Goal: Task Accomplishment & Management: Manage account settings

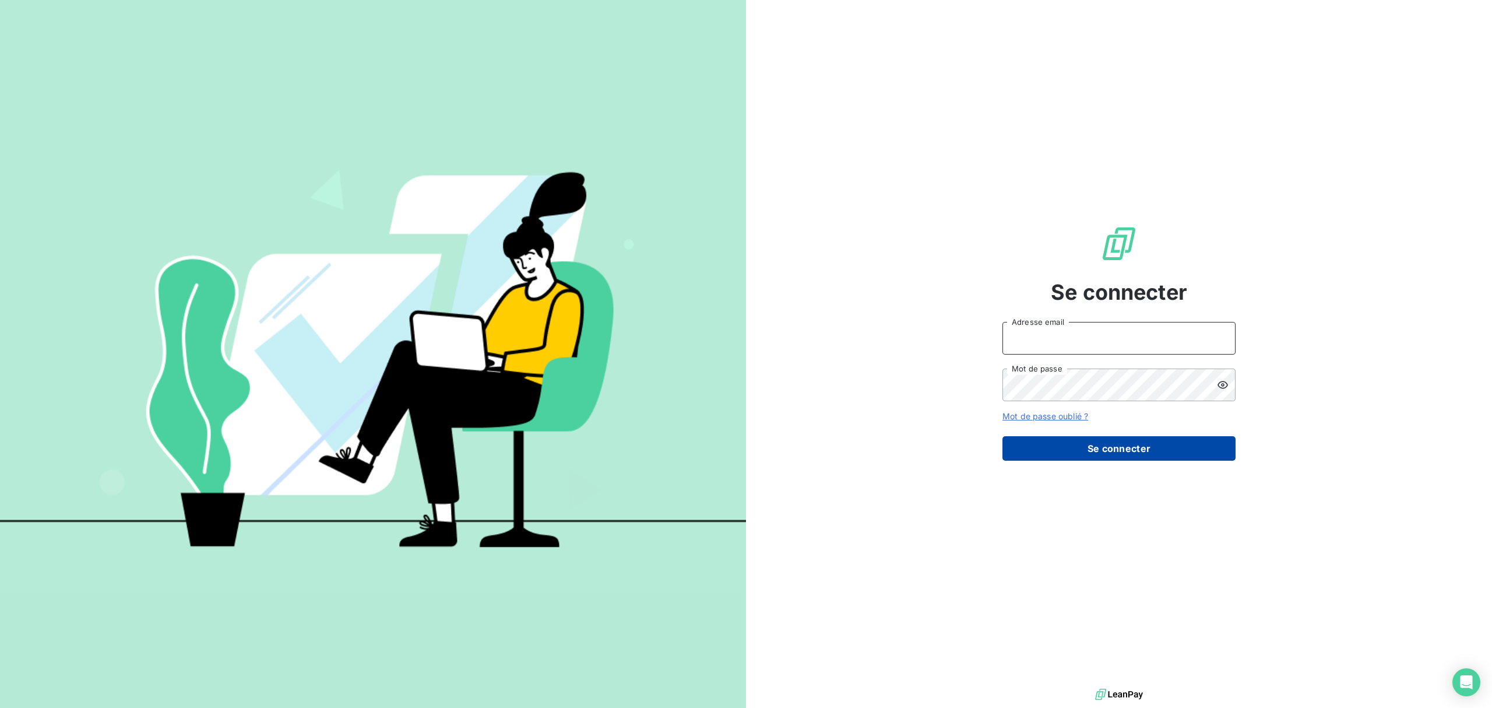
type input "[EMAIL_ADDRESS][DOMAIN_NAME]"
click at [1118, 444] on button "Se connecter" at bounding box center [1119, 448] width 233 height 24
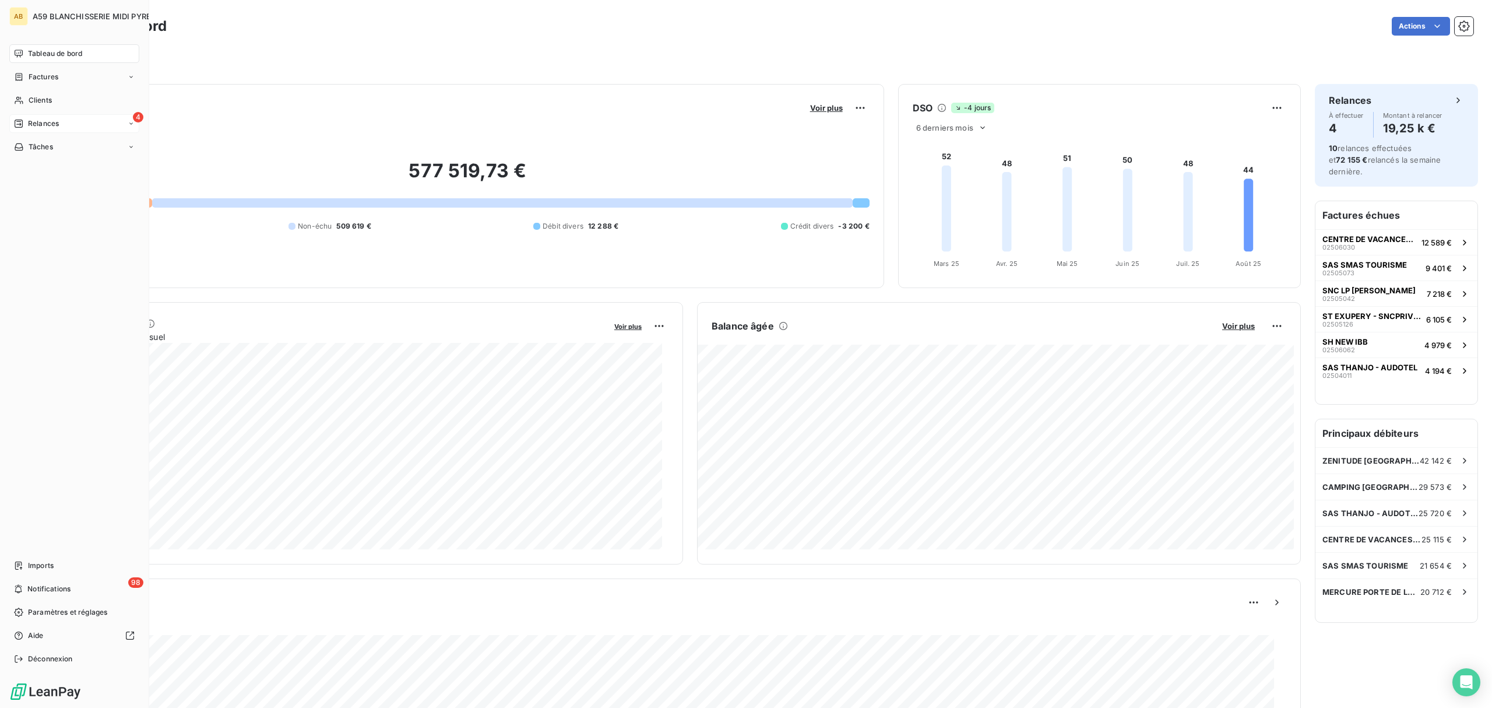
click at [47, 126] on span "Relances" at bounding box center [43, 123] width 31 height 10
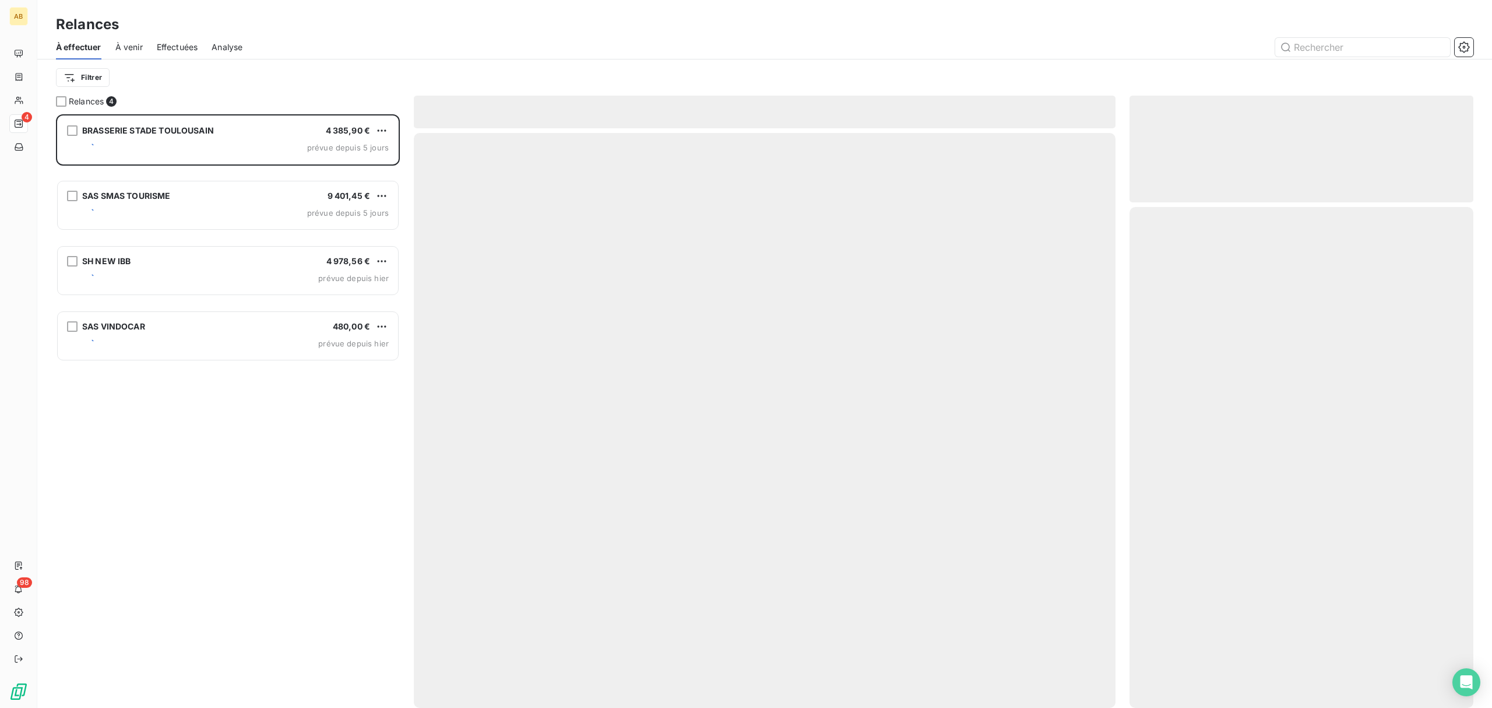
scroll to position [582, 332]
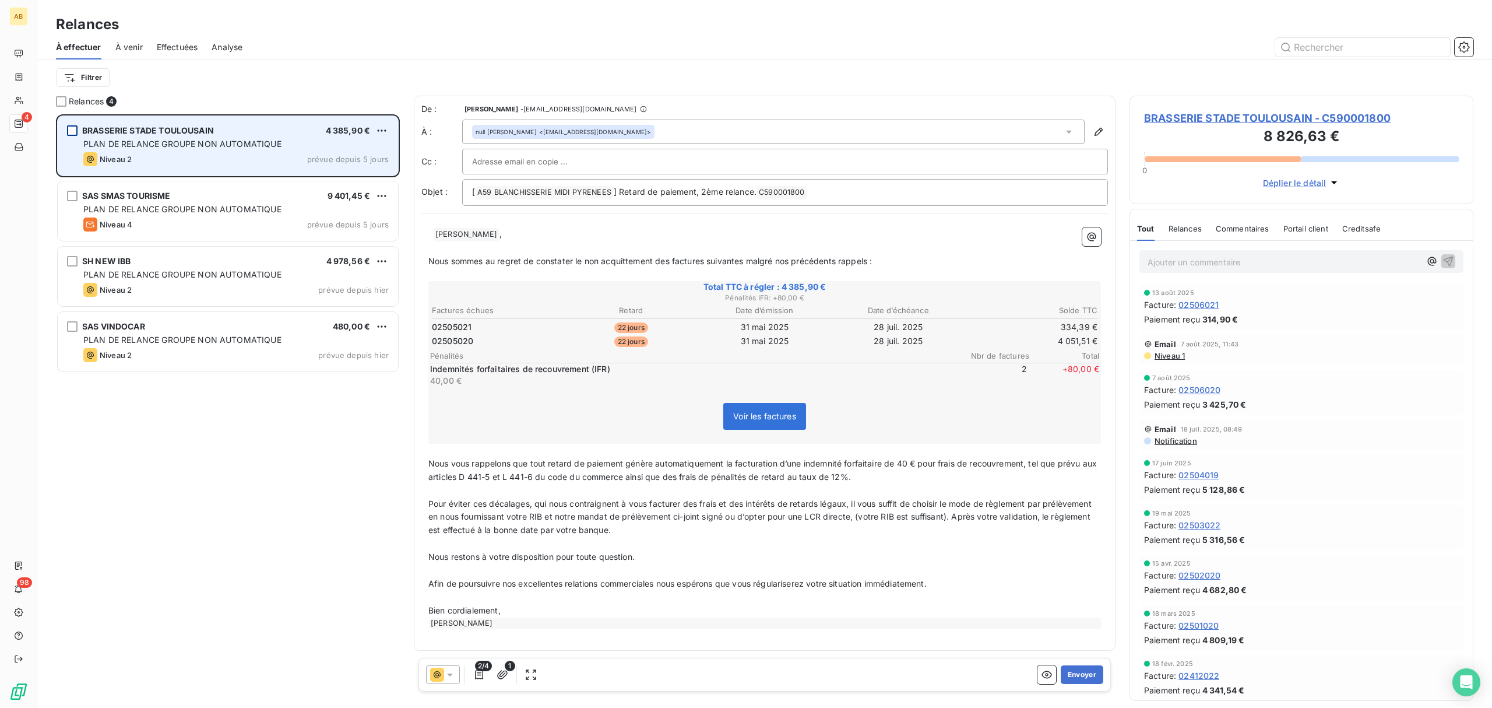
click at [76, 133] on div "grid" at bounding box center [72, 130] width 10 height 10
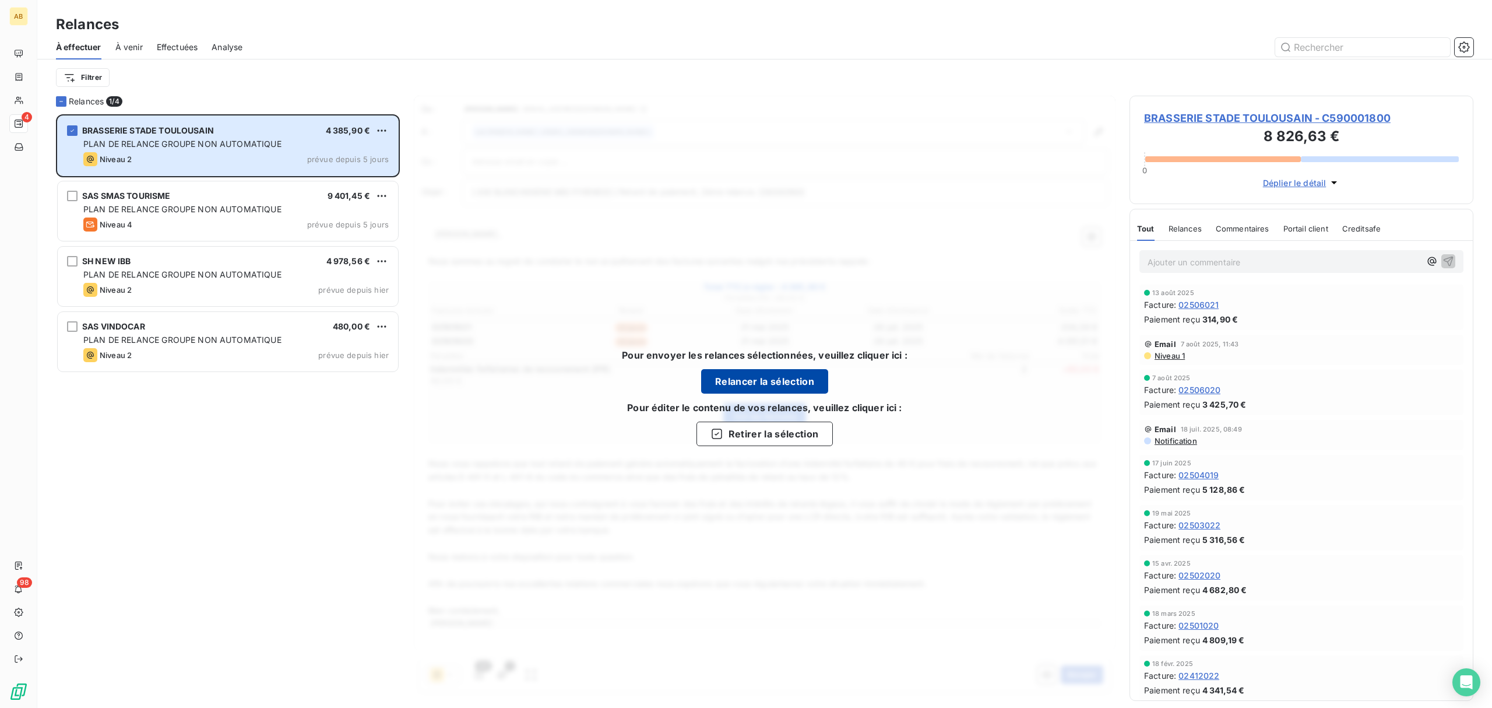
click at [788, 381] on button "Relancer la sélection" at bounding box center [764, 381] width 127 height 24
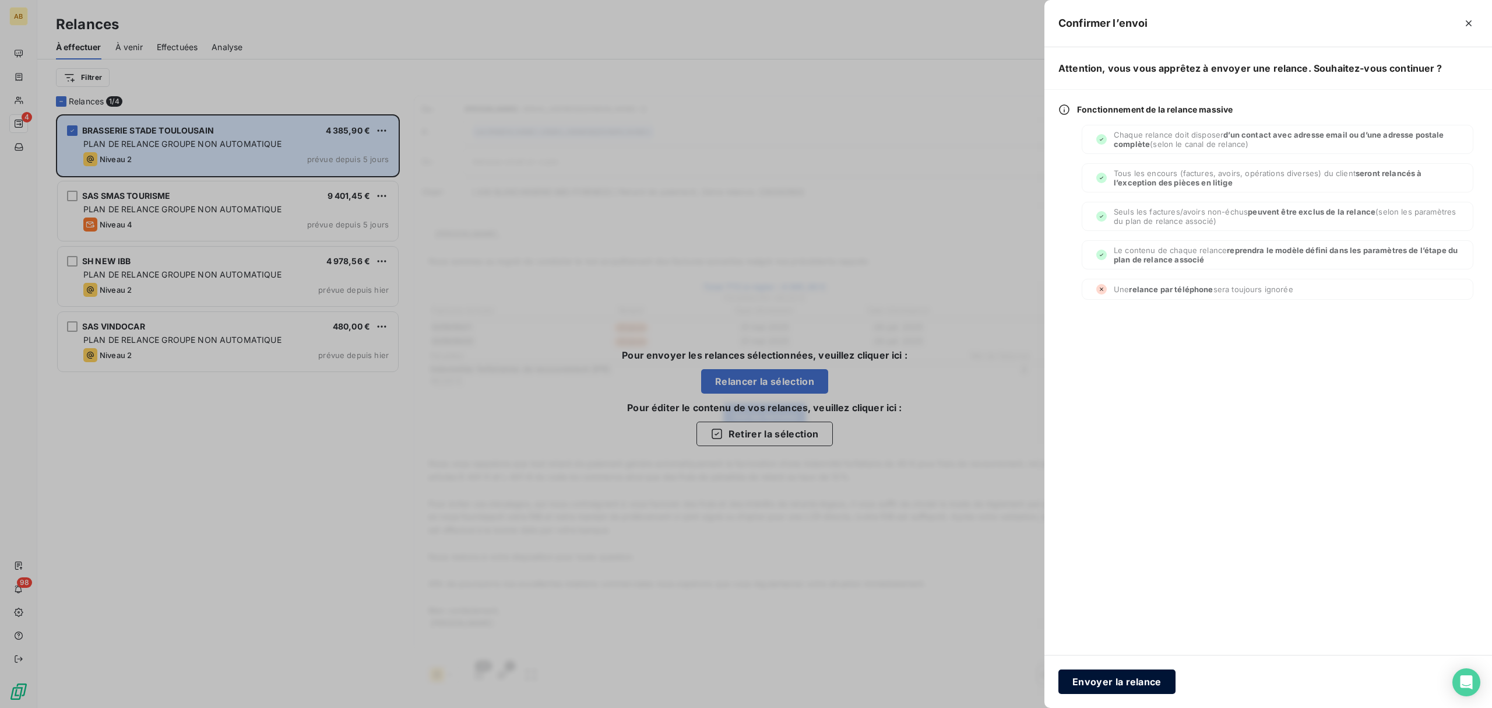
click at [1148, 679] on button "Envoyer la relance" at bounding box center [1117, 681] width 117 height 24
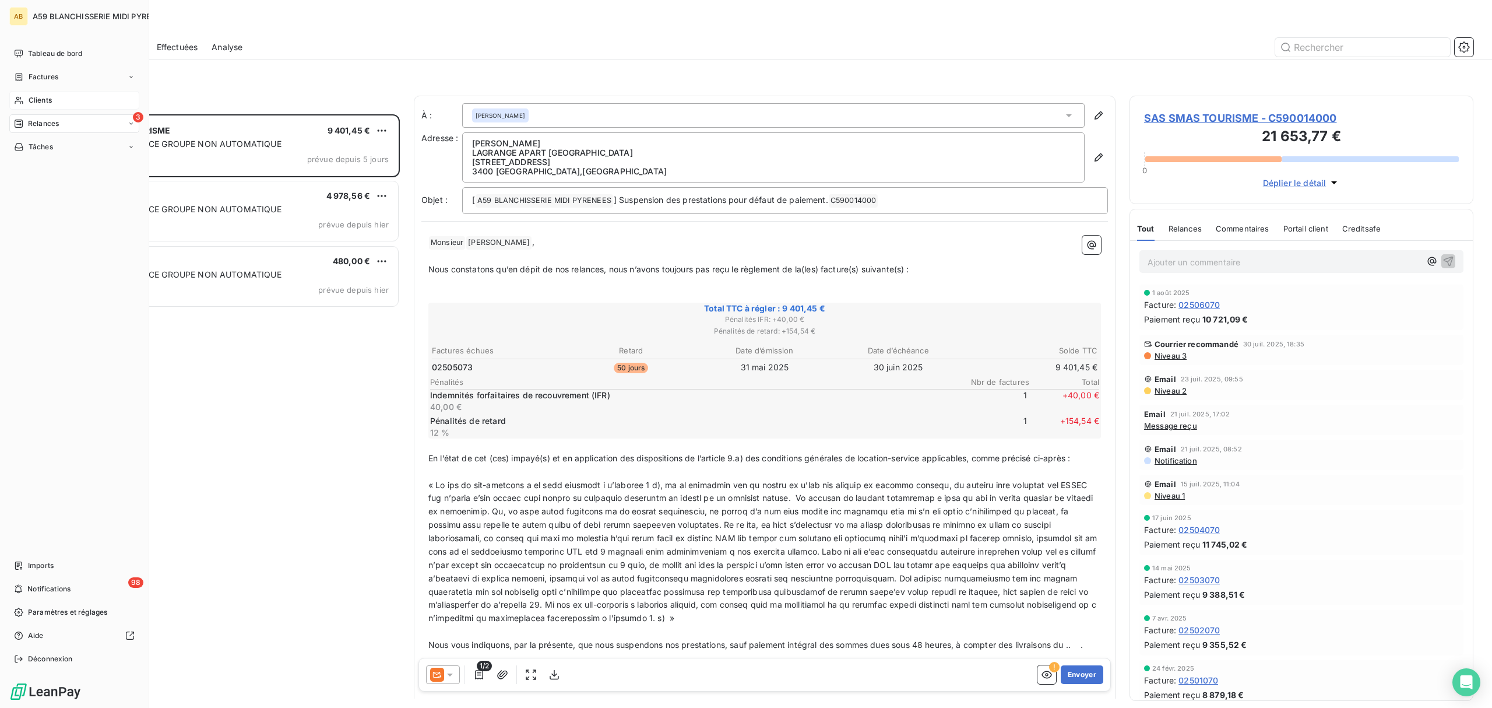
click at [50, 99] on span "Clients" at bounding box center [40, 100] width 23 height 10
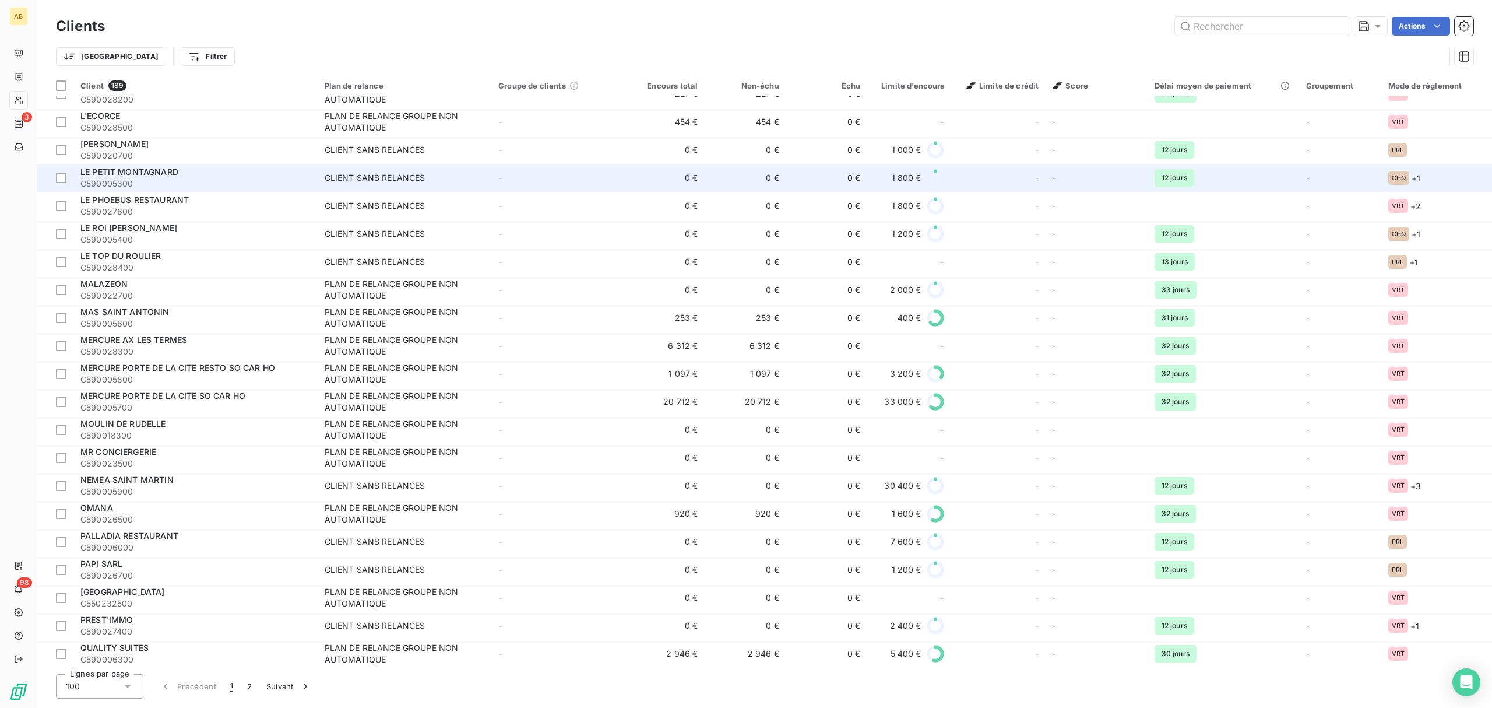
scroll to position [2230, 0]
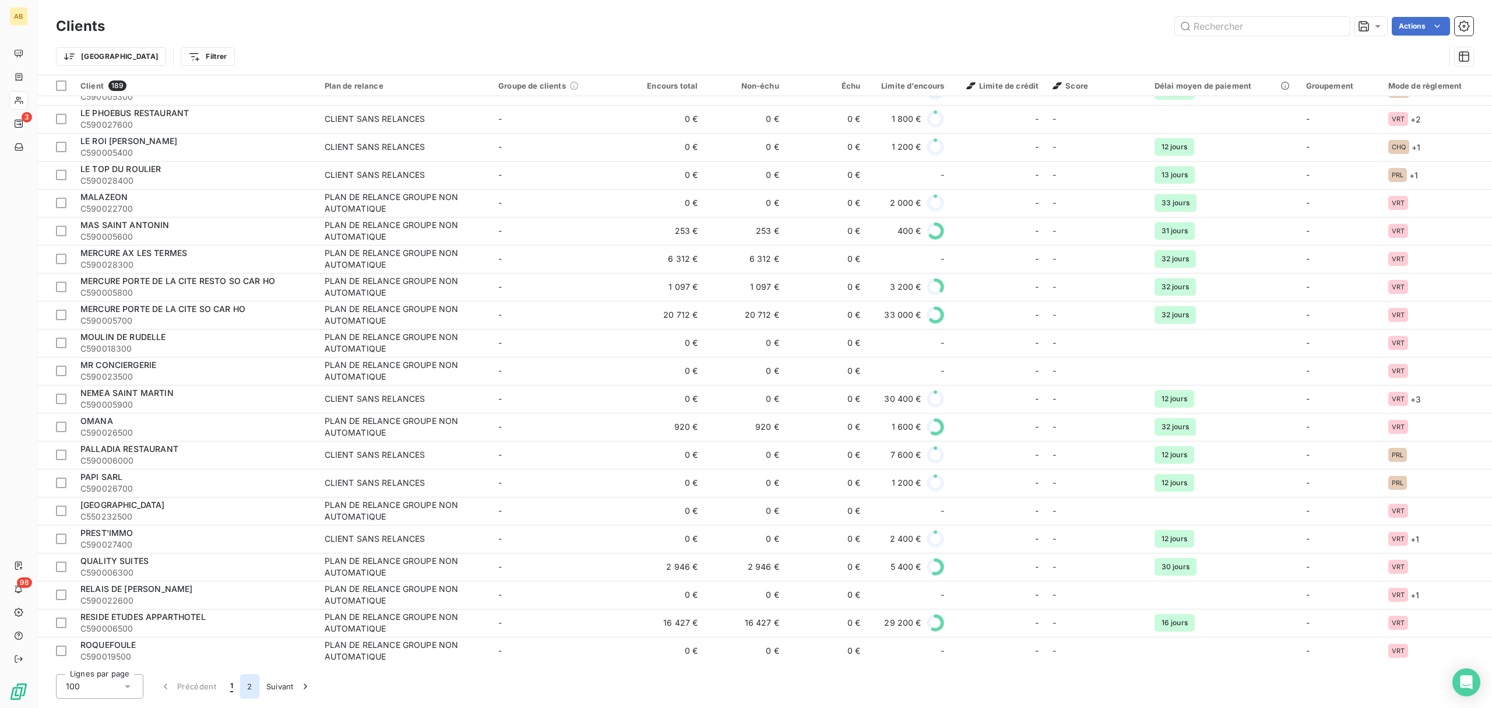
click at [249, 688] on button "2" at bounding box center [249, 686] width 19 height 24
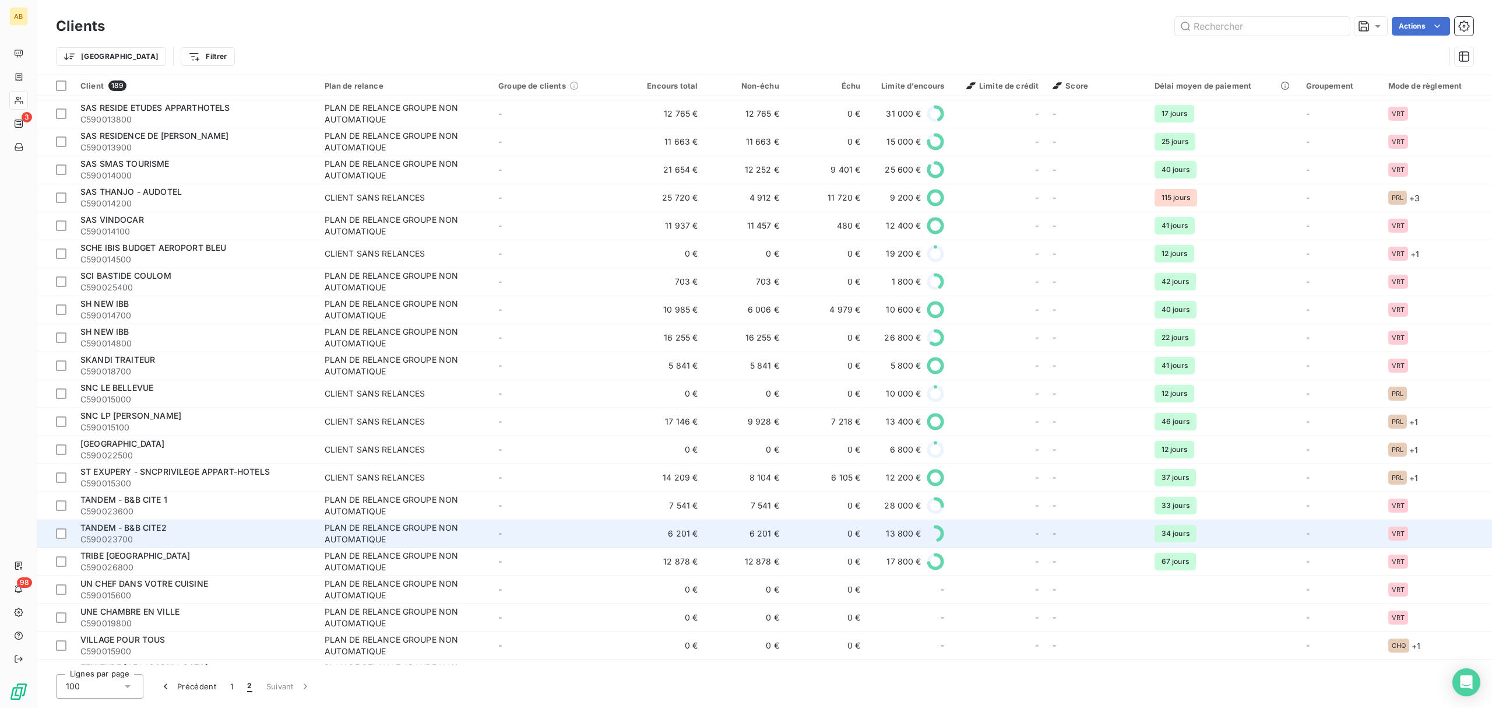
scroll to position [1922, 0]
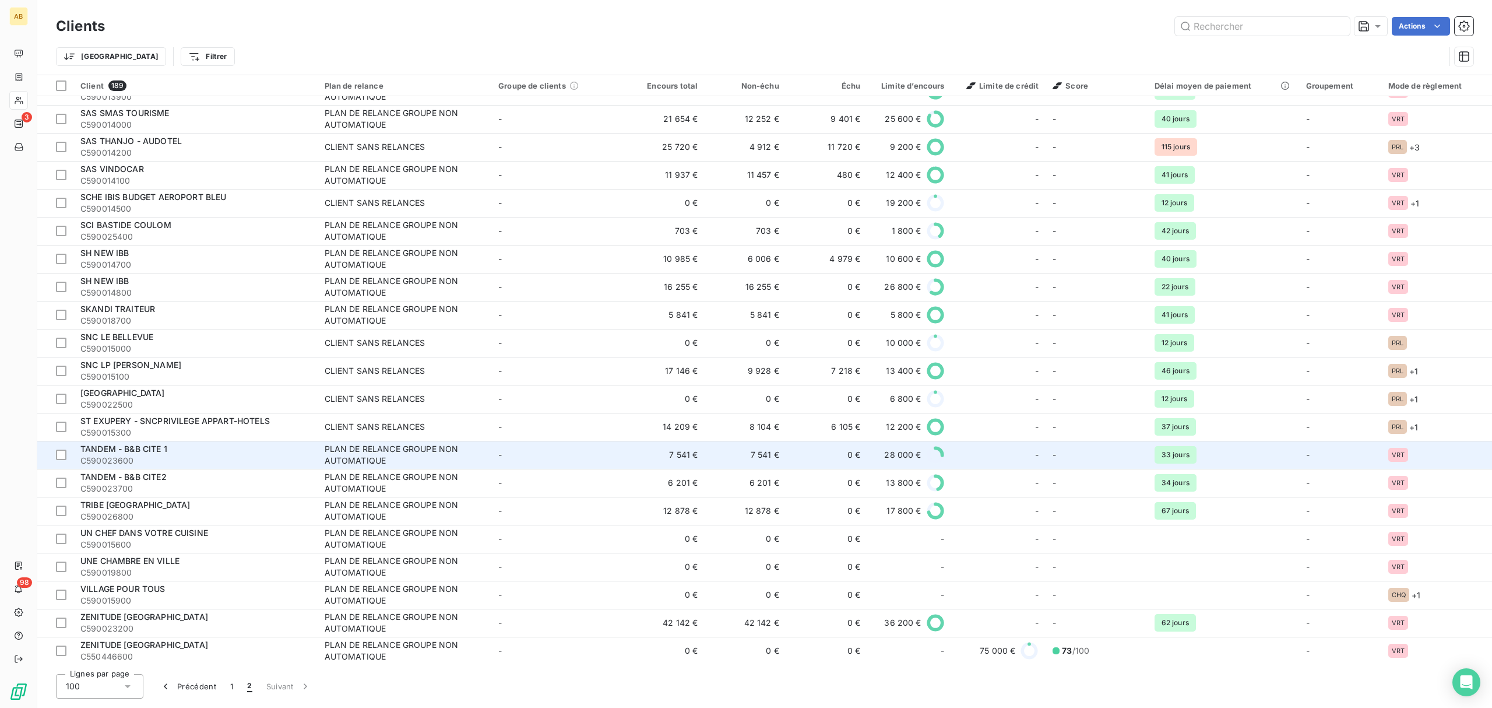
click at [122, 450] on span "TANDEM - B&B CITE 1" at bounding box center [123, 449] width 87 height 10
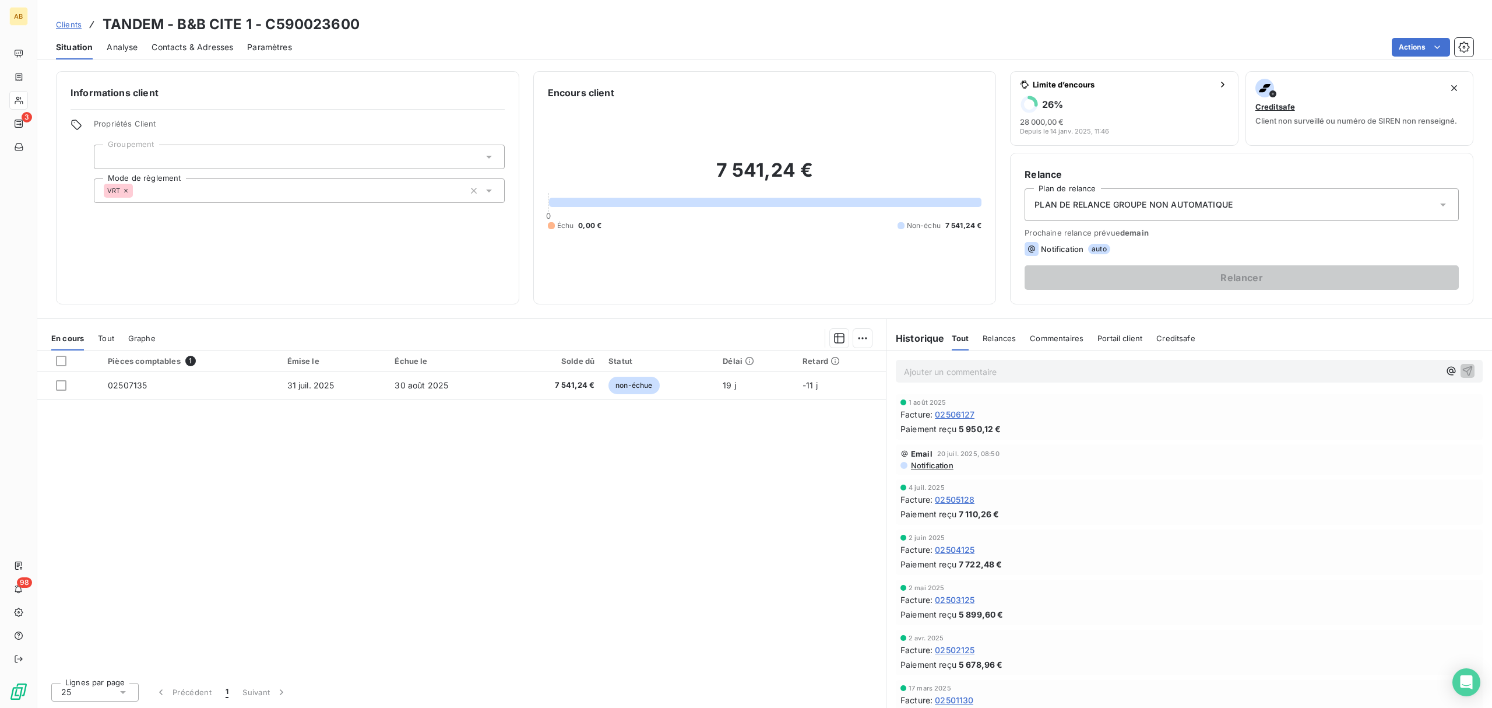
click at [957, 30] on div "Clients TANDEM - B&B CITE 1 - C590023600" at bounding box center [764, 24] width 1455 height 21
click at [206, 54] on div "Contacts & Adresses" at bounding box center [193, 47] width 82 height 24
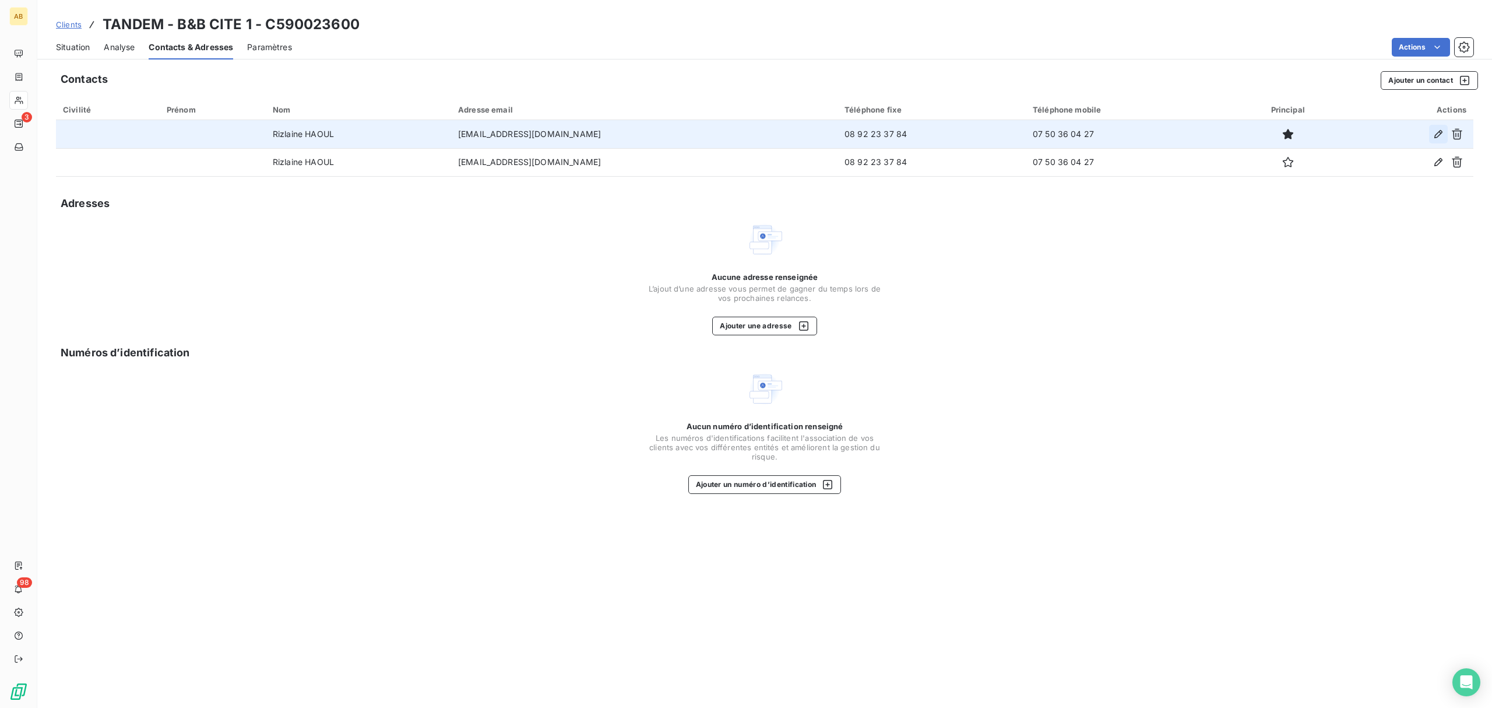
click at [1439, 132] on icon "button" at bounding box center [1438, 134] width 8 height 8
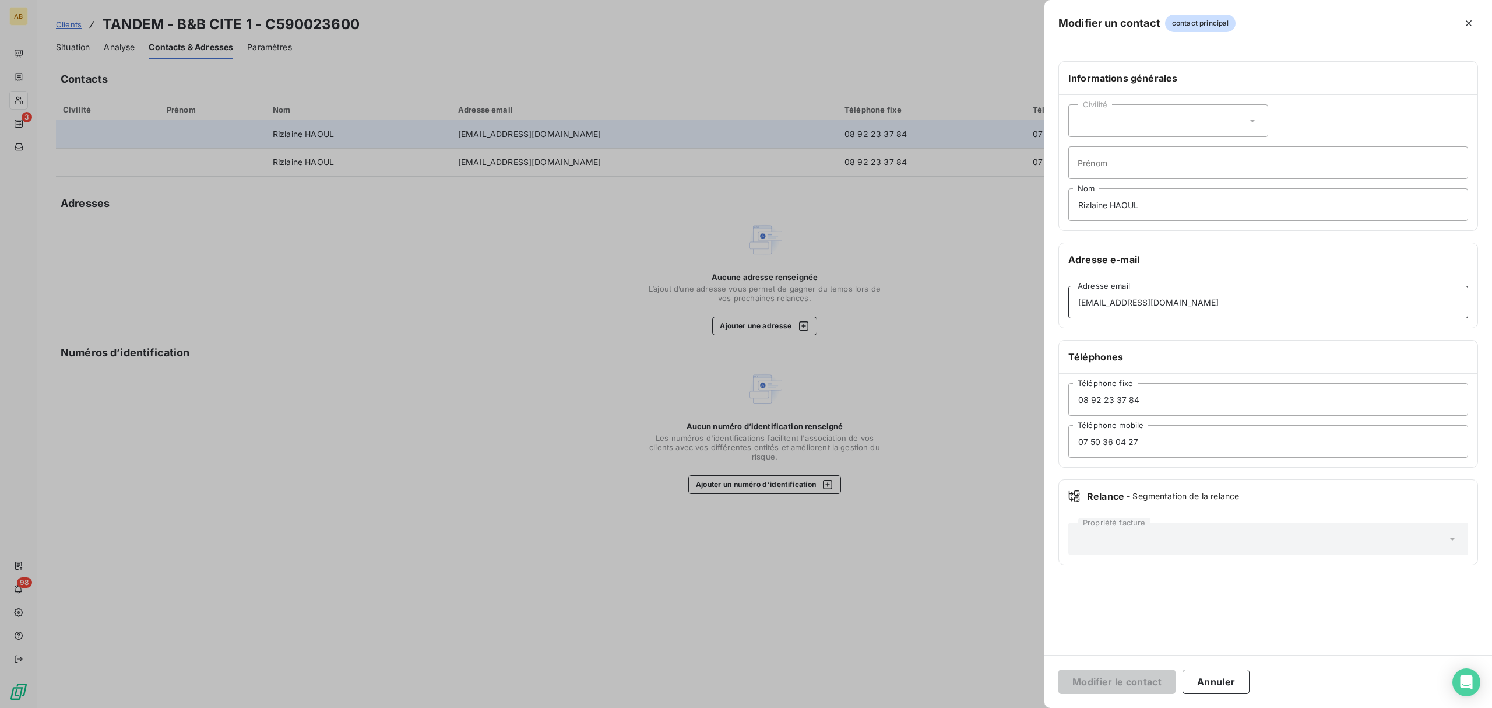
drag, startPoint x: 1187, startPoint y: 303, endPoint x: 1026, endPoint y: 304, distance: 160.9
click at [1026, 707] on div "Modifier un contact contact principal Informations générales Civilité Prénom Ri…" at bounding box center [746, 708] width 1492 height 0
paste input
click at [1131, 303] on input "Adresse email" at bounding box center [1268, 302] width 400 height 33
paste input
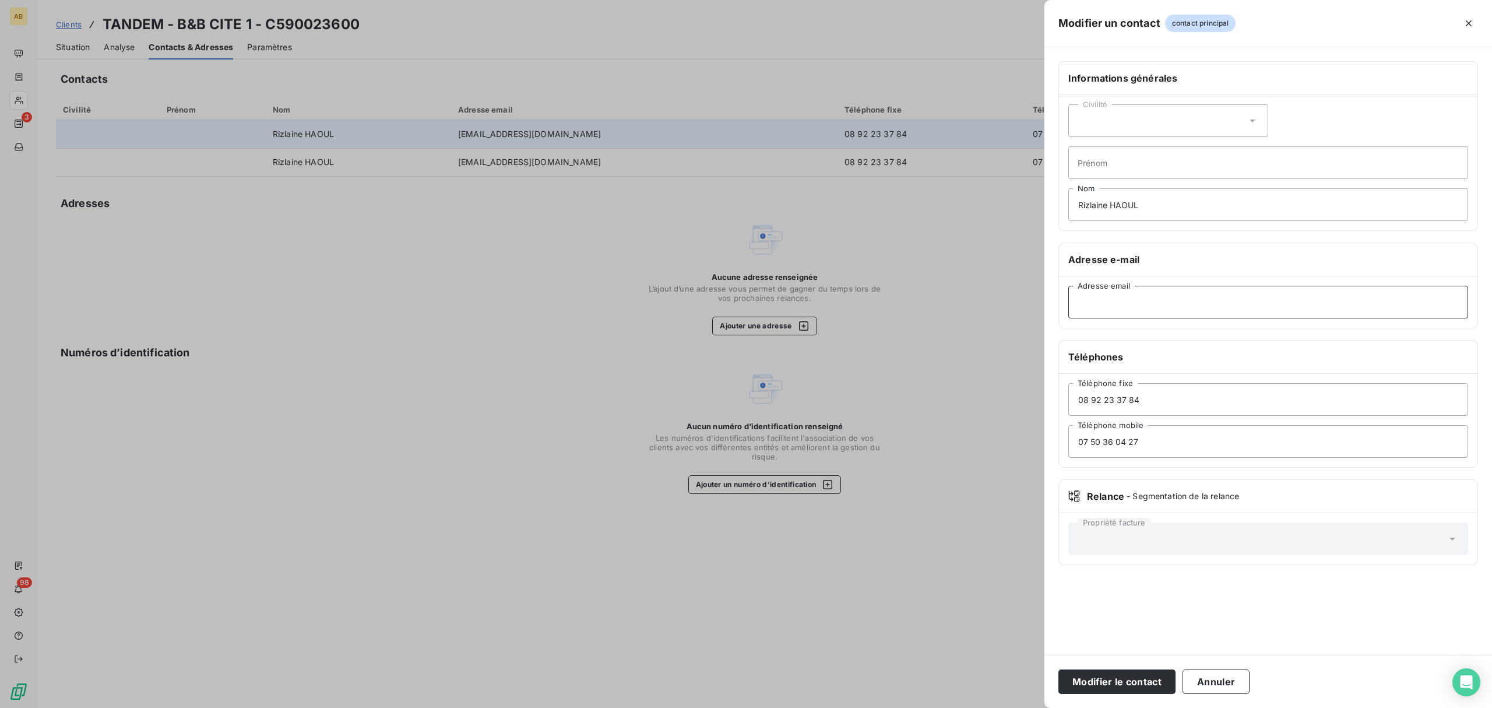
paste input "[EMAIL_ADDRESS][DOMAIN_NAME]"
type input "[EMAIL_ADDRESS][DOMAIN_NAME]"
click at [1115, 674] on button "Modifier le contact" at bounding box center [1117, 681] width 117 height 24
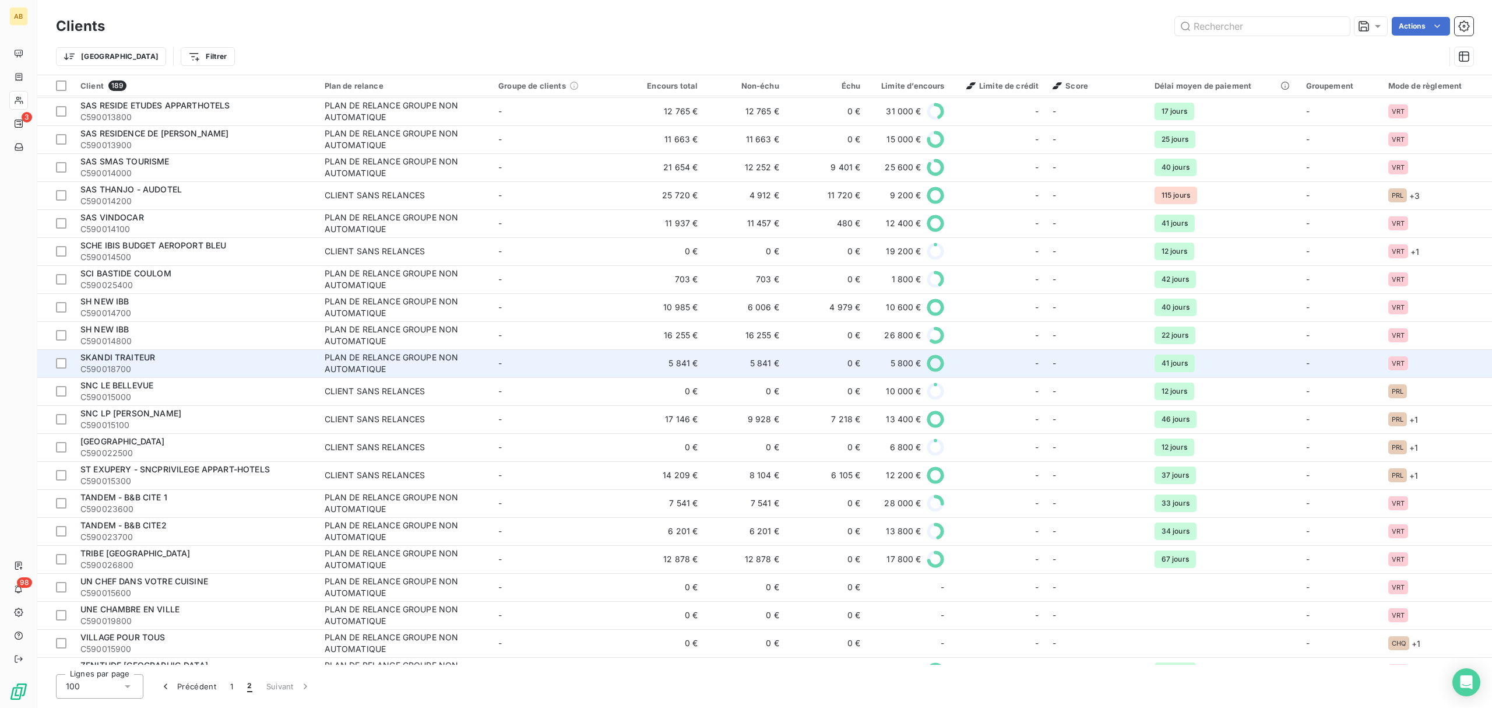
scroll to position [1922, 0]
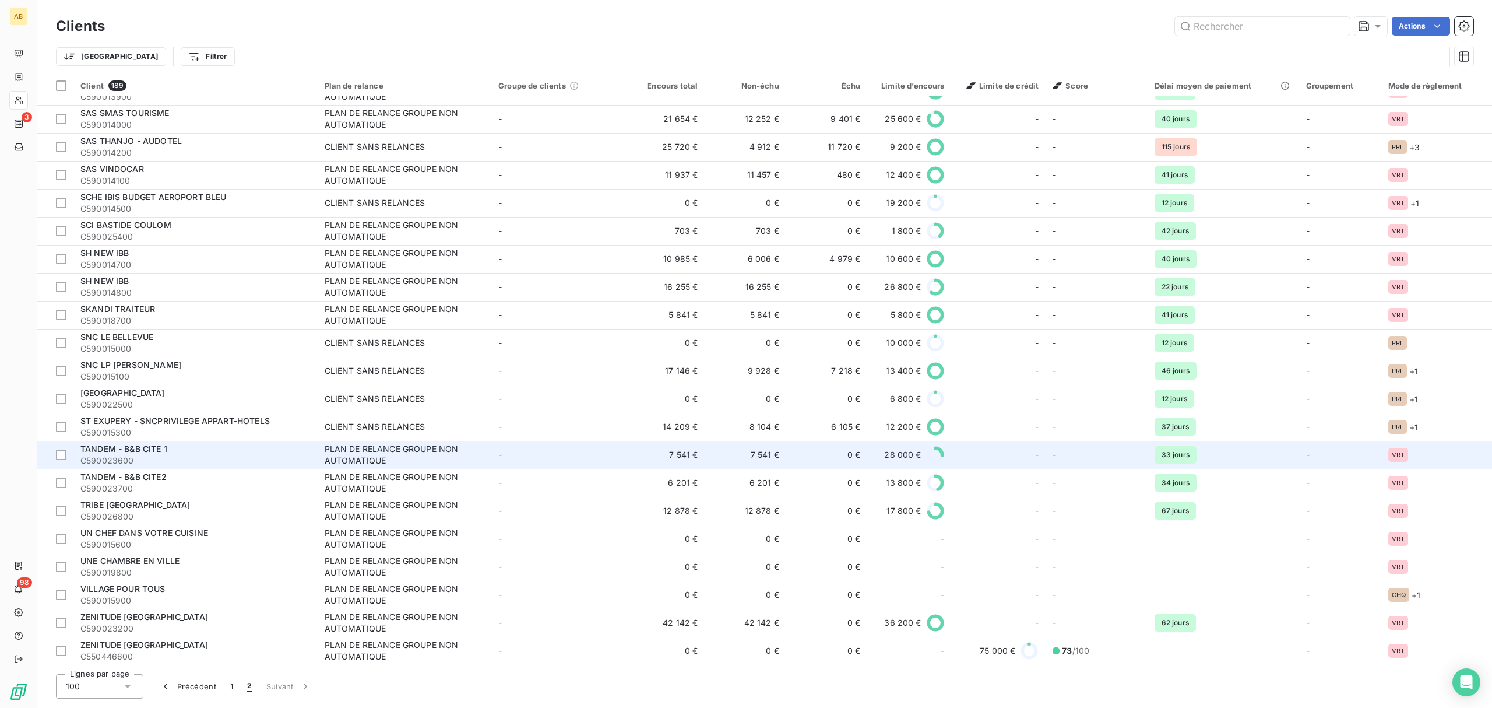
click at [157, 448] on span "TANDEM - B&B CITE 1" at bounding box center [123, 449] width 87 height 10
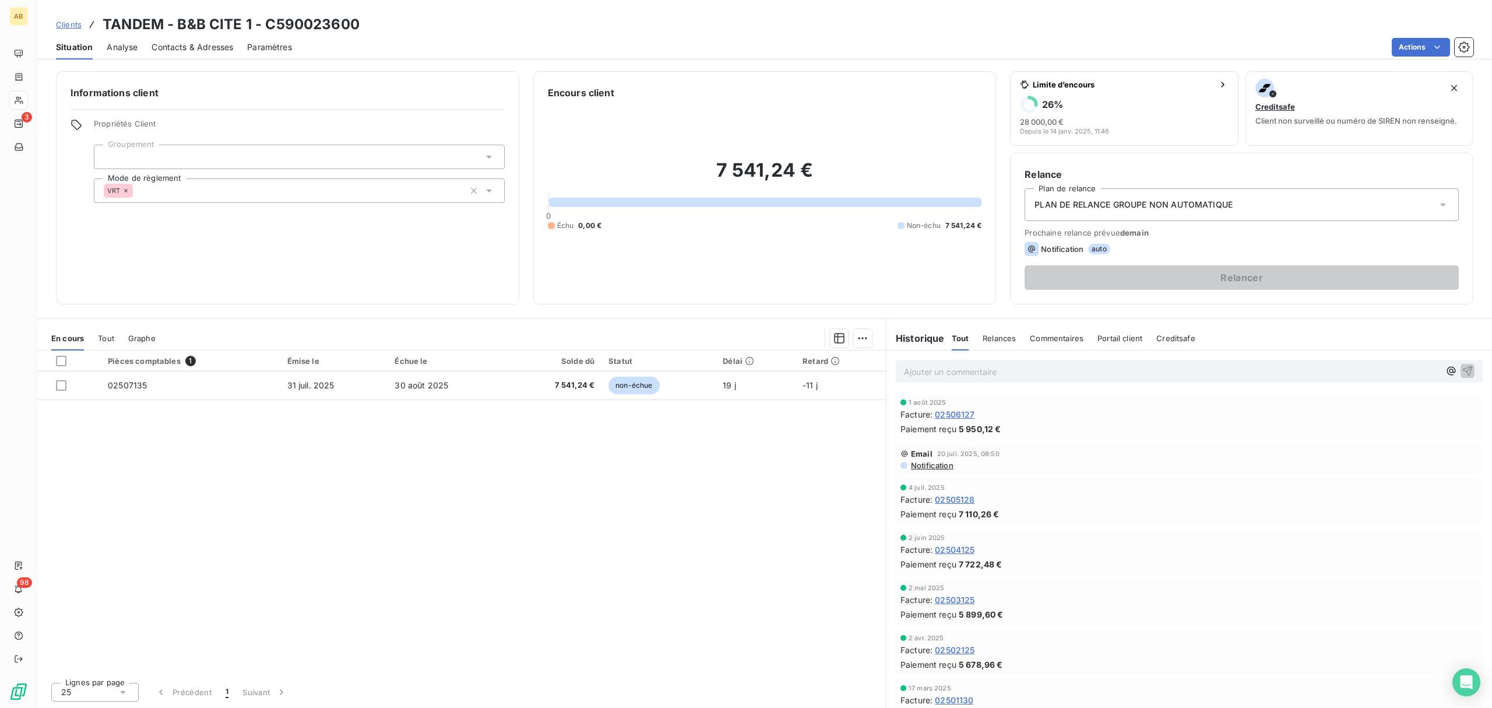
click at [183, 37] on div "Contacts & Adresses" at bounding box center [193, 47] width 82 height 24
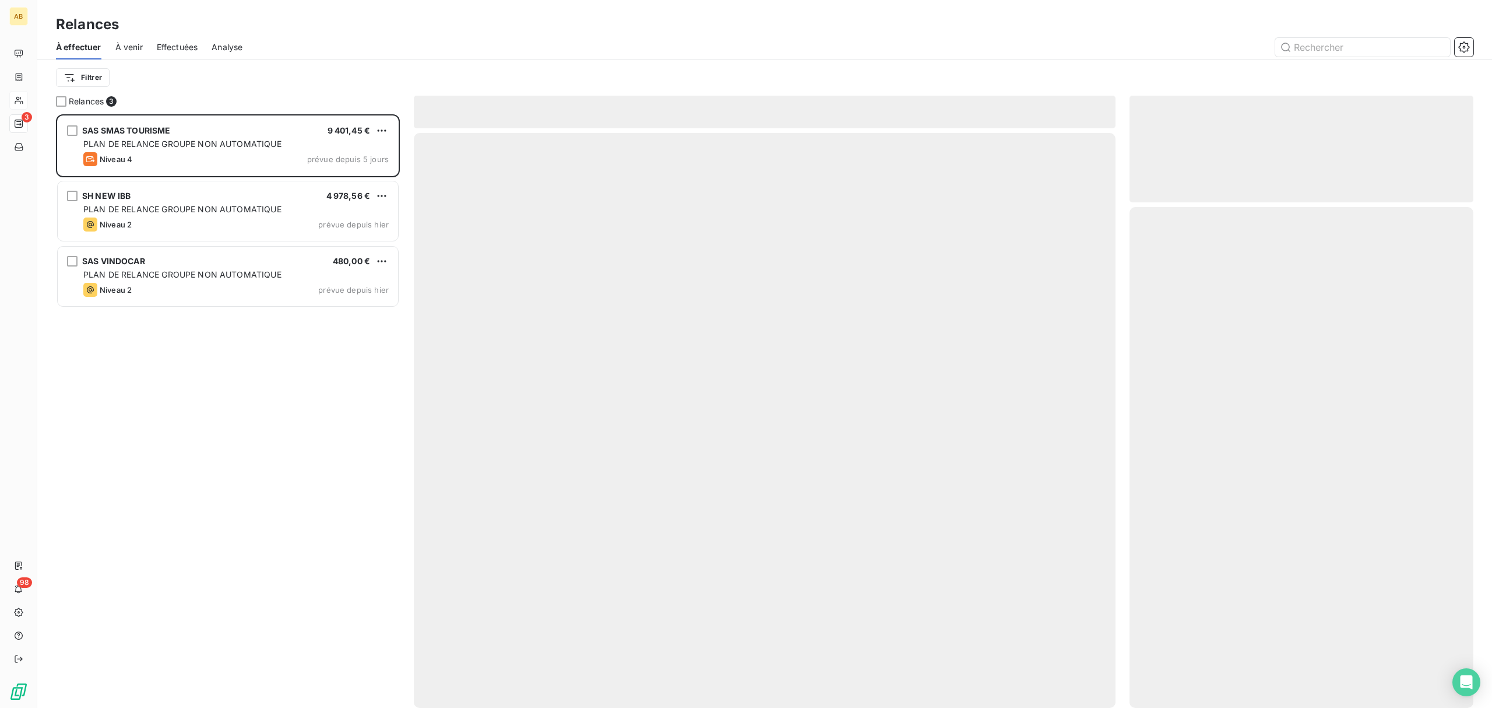
scroll to position [582, 332]
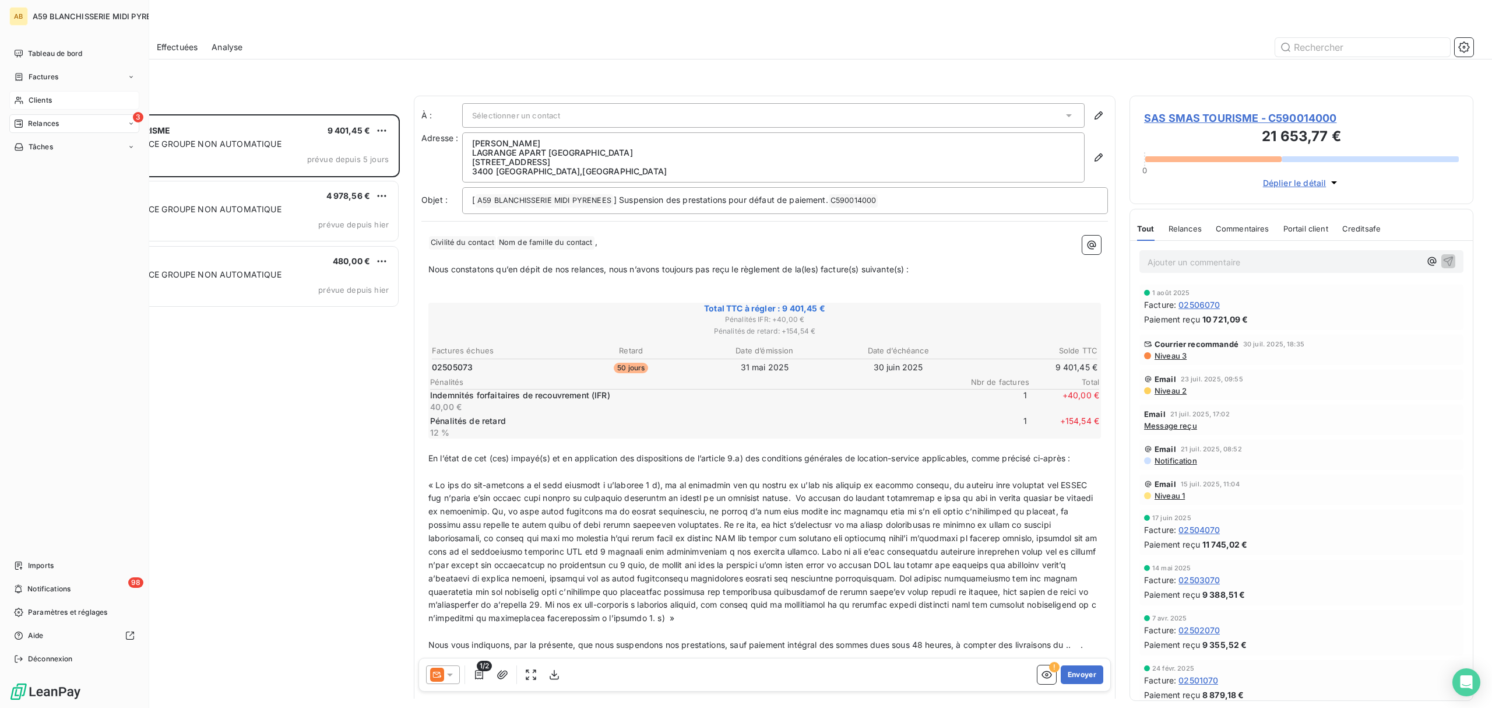
click at [48, 101] on span "Clients" at bounding box center [40, 100] width 23 height 10
click at [33, 98] on span "Clients" at bounding box center [40, 100] width 23 height 10
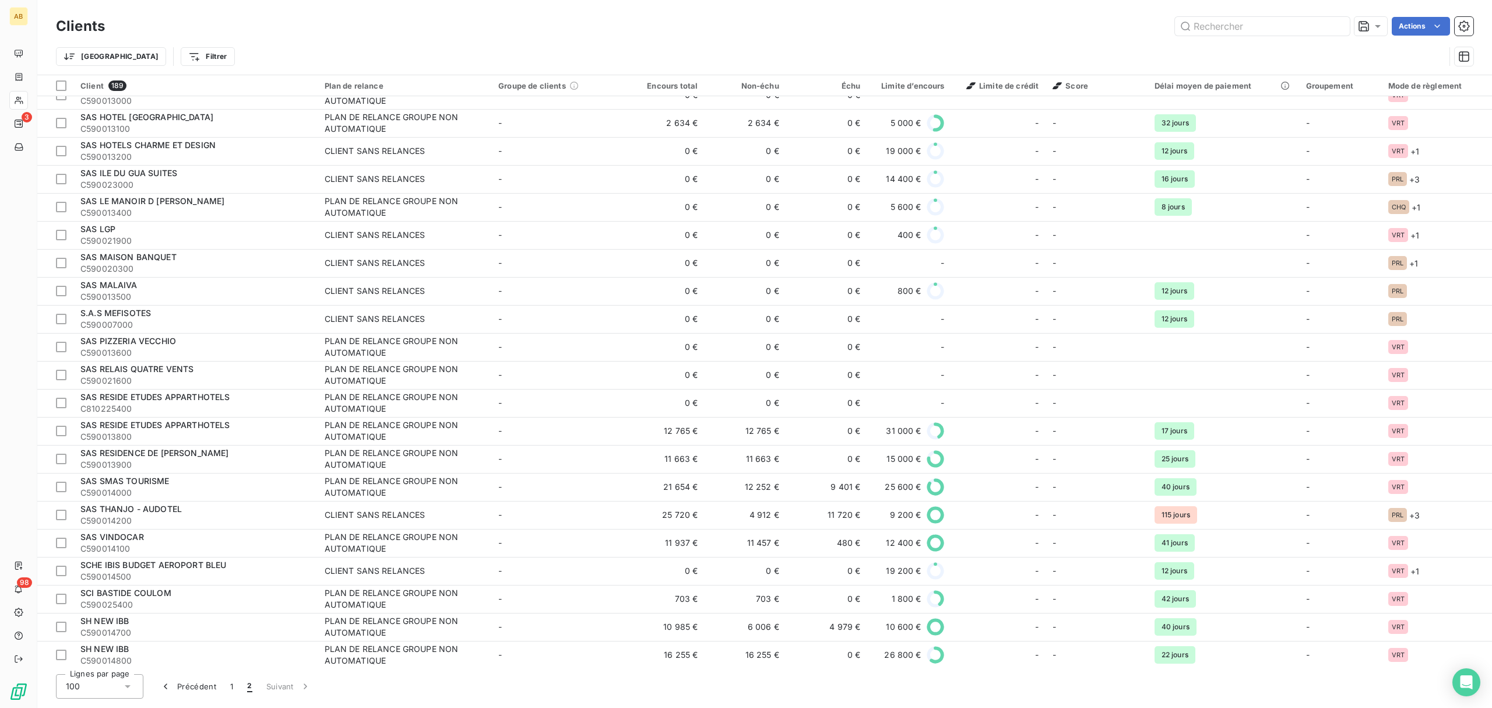
scroll to position [1922, 0]
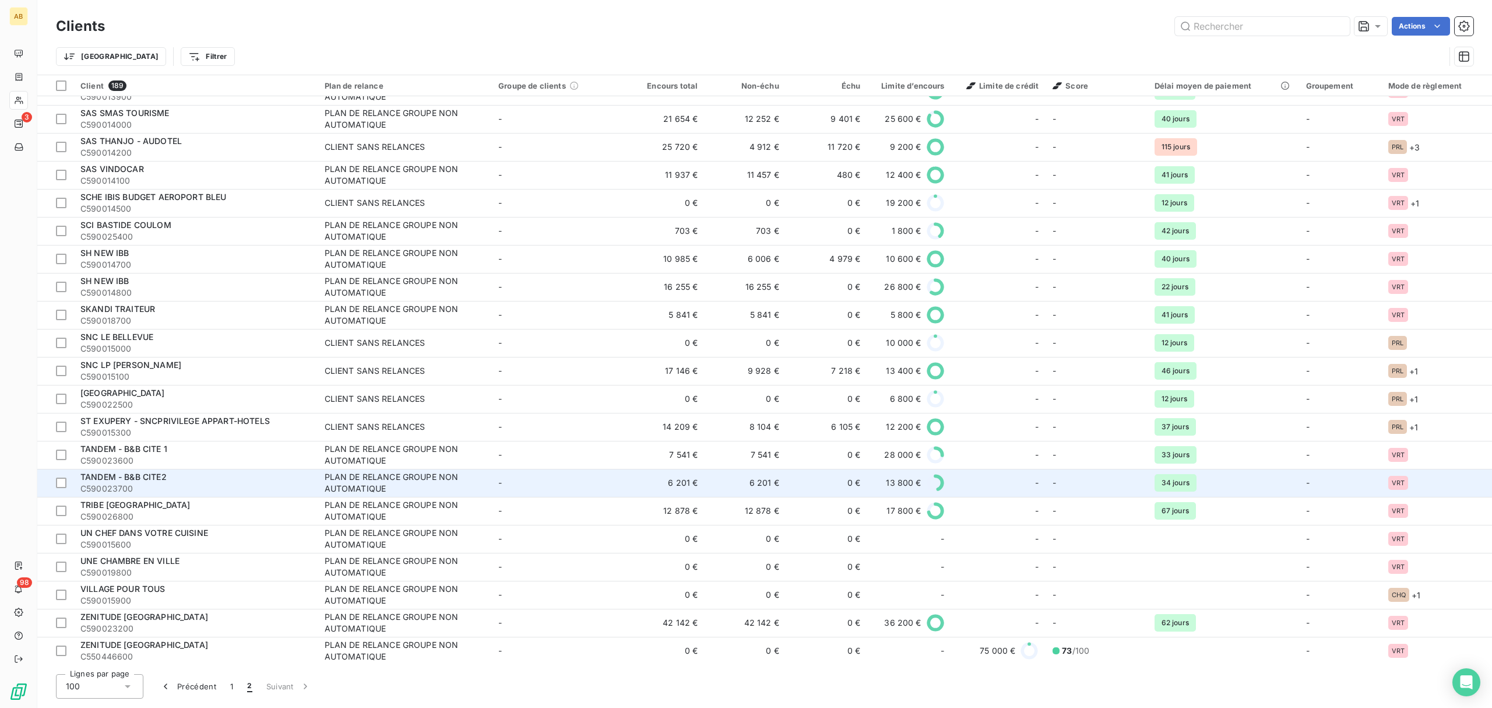
click at [132, 474] on span "TANDEM - B&B CITE2" at bounding box center [123, 477] width 86 height 10
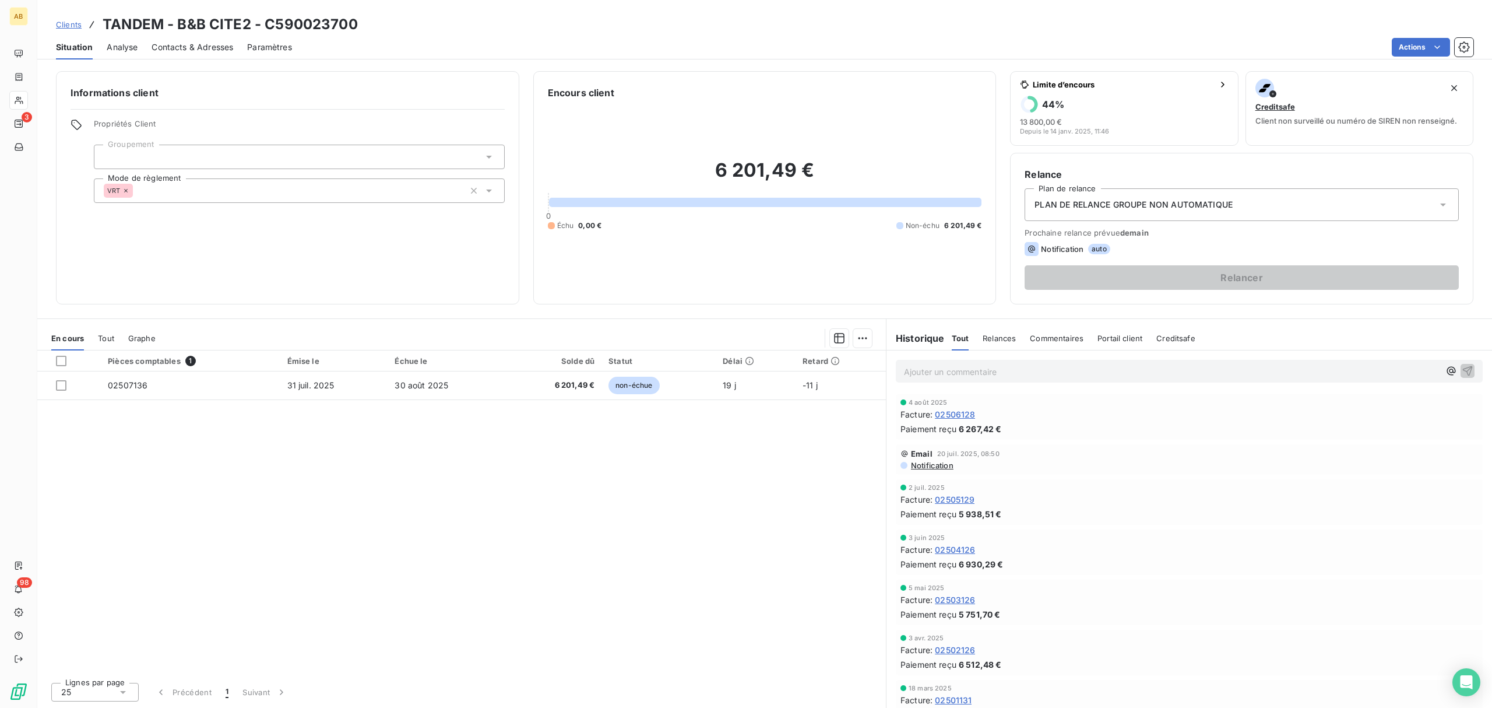
click at [132, 44] on span "Analyse" at bounding box center [122, 47] width 31 height 12
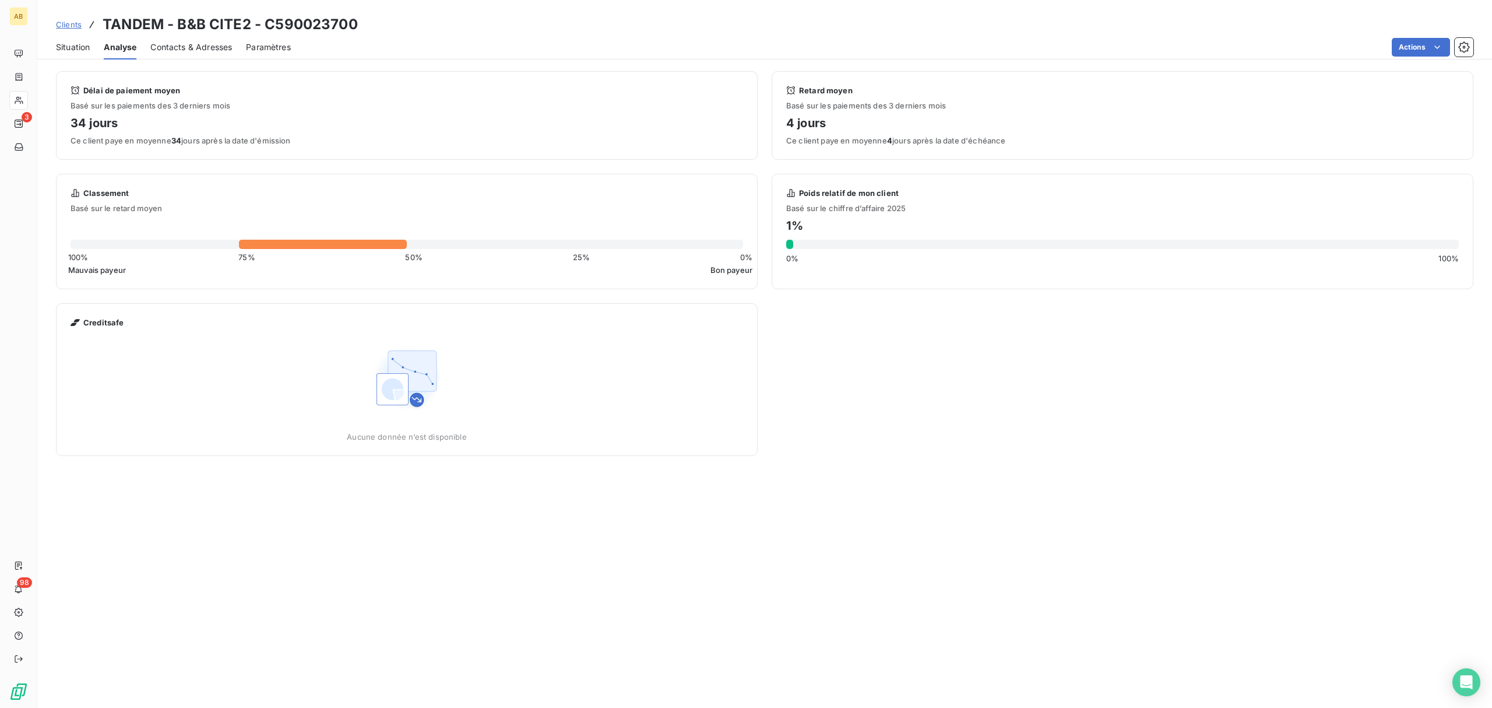
click at [191, 47] on span "Contacts & Adresses" at bounding box center [191, 47] width 82 height 12
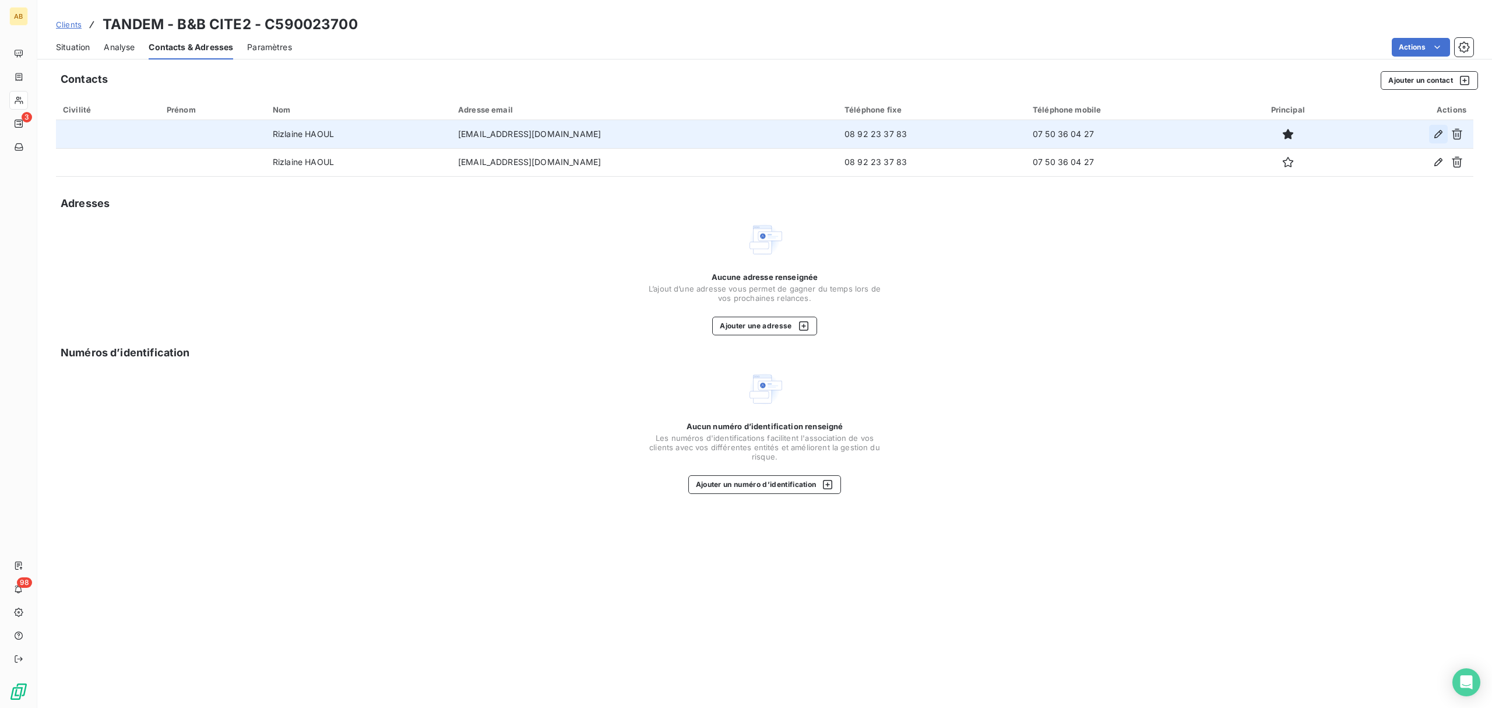
click at [1439, 133] on icon "button" at bounding box center [1439, 134] width 12 height 12
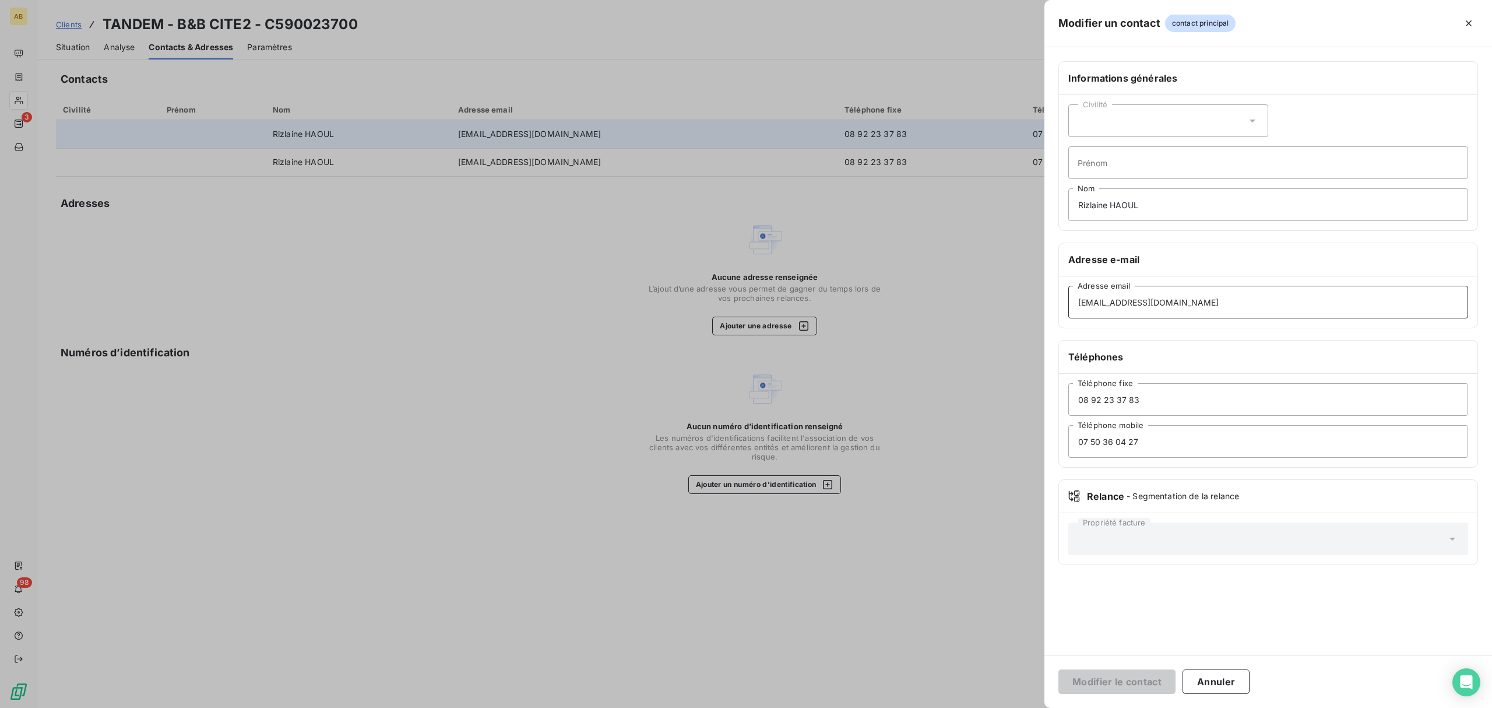
drag, startPoint x: 1199, startPoint y: 301, endPoint x: 998, endPoint y: 295, distance: 200.6
click at [998, 707] on div "Modifier un contact contact principal Informations générales Civilité Prénom Ri…" at bounding box center [746, 708] width 1492 height 0
paste input "factures"
type input "[EMAIL_ADDRESS][DOMAIN_NAME]"
click at [1125, 676] on button "Modifier le contact" at bounding box center [1117, 681] width 117 height 24
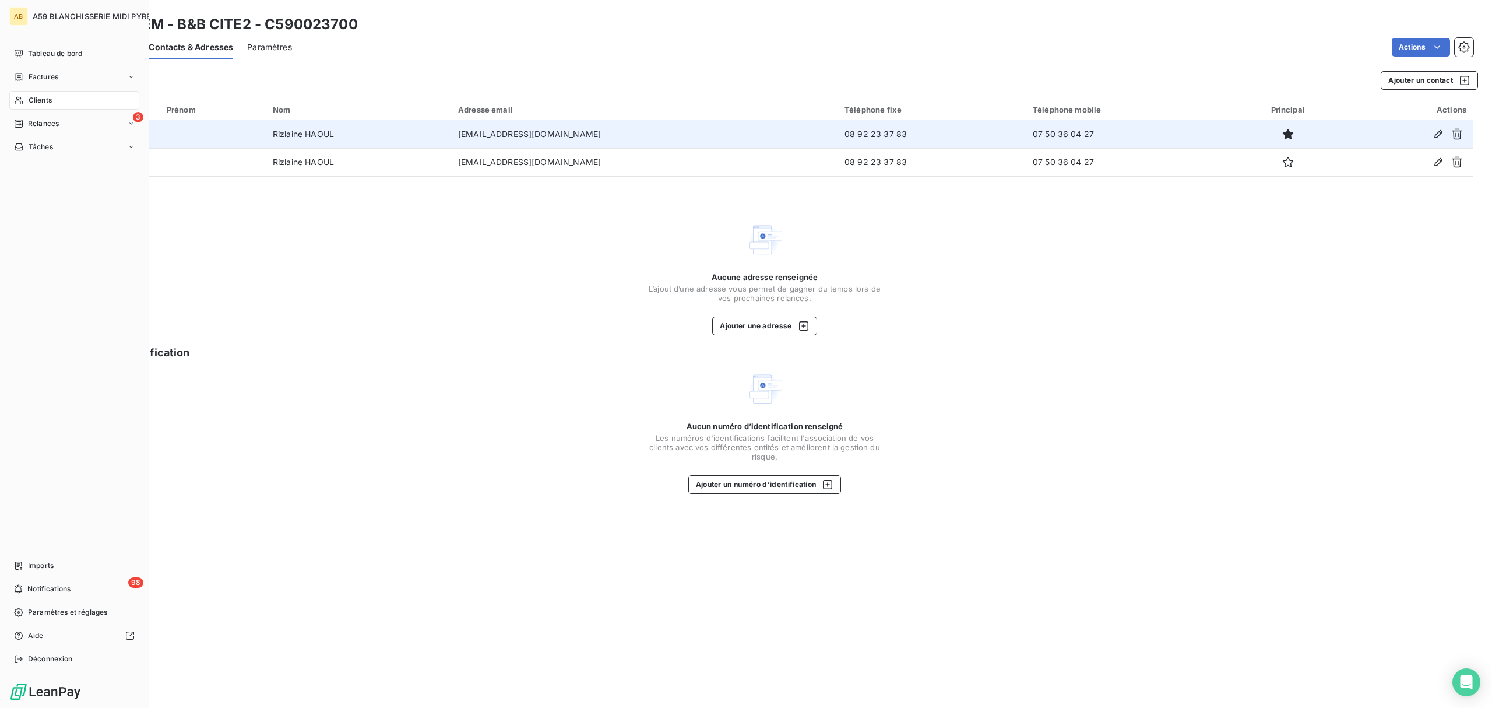
click at [14, 17] on div "AB" at bounding box center [18, 16] width 19 height 19
click at [51, 54] on span "Tableau de bord" at bounding box center [55, 53] width 54 height 10
